Goal: Information Seeking & Learning: Check status

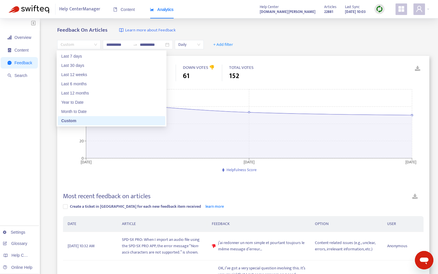
click at [95, 46] on span "Custom" at bounding box center [79, 44] width 36 height 9
click at [83, 105] on div "Year to Date" at bounding box center [111, 102] width 100 height 6
type input "**********"
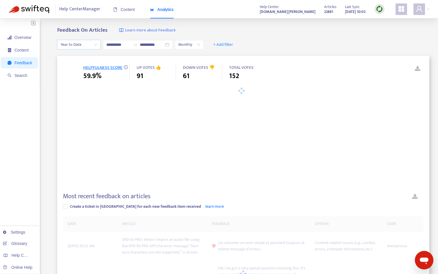
click at [266, 31] on div "Feedback On Articles Learn more about Feedback" at bounding box center [243, 30] width 372 height 7
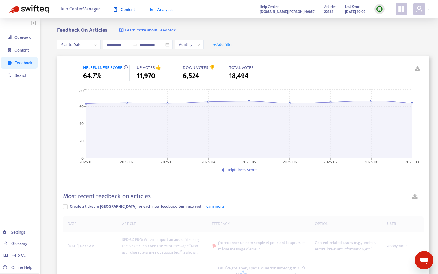
click at [128, 10] on span "Content" at bounding box center [124, 9] width 22 height 5
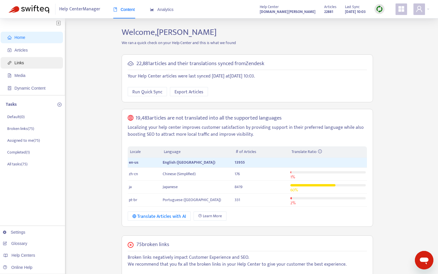
click at [16, 61] on span "Links" at bounding box center [19, 63] width 10 height 5
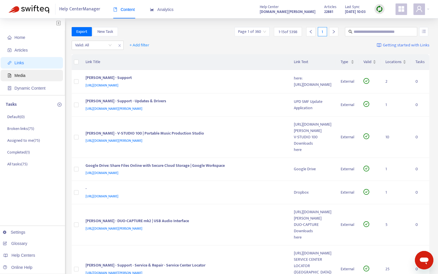
click at [29, 75] on span "Media" at bounding box center [33, 76] width 51 height 12
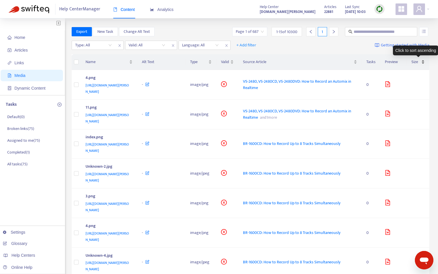
click at [422, 63] on div "Size" at bounding box center [417, 62] width 13 height 6
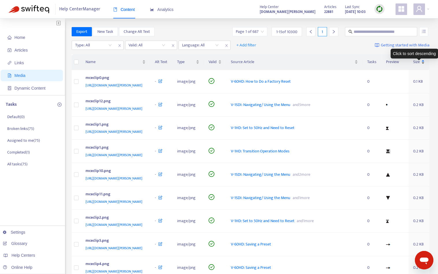
click at [423, 65] on div "Size" at bounding box center [419, 62] width 12 height 6
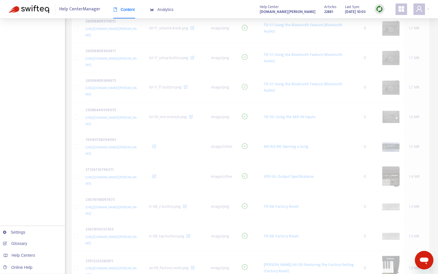
scroll to position [115, 0]
